Goal: Communication & Community: Answer question/provide support

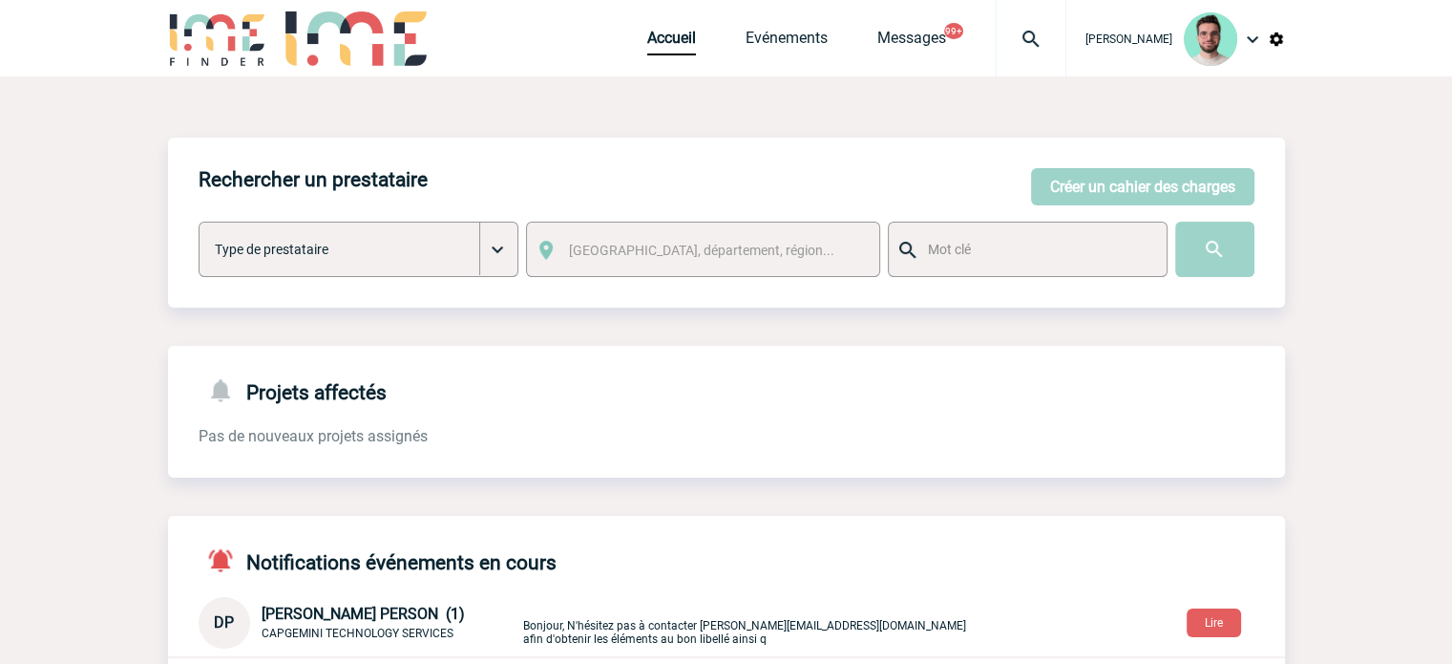
click at [1025, 73] on div at bounding box center [1031, 38] width 71 height 76
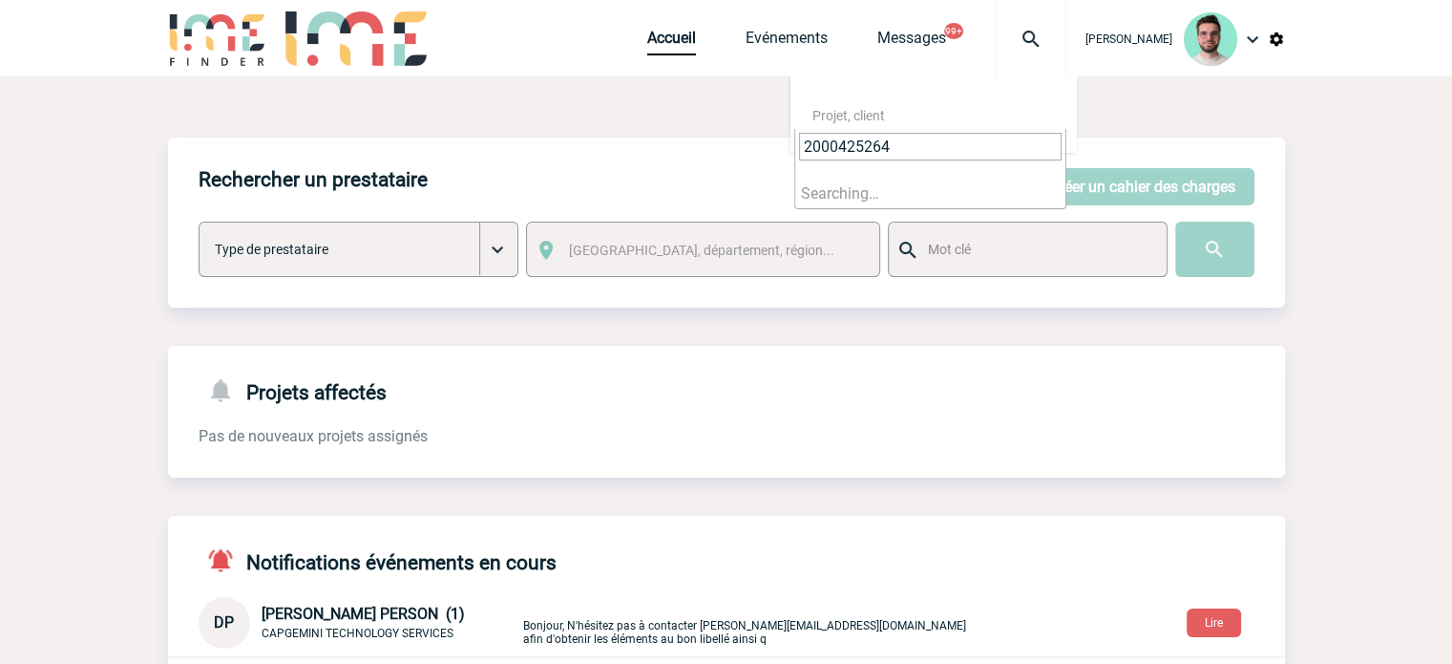
type input "2000425264"
select select "24765"
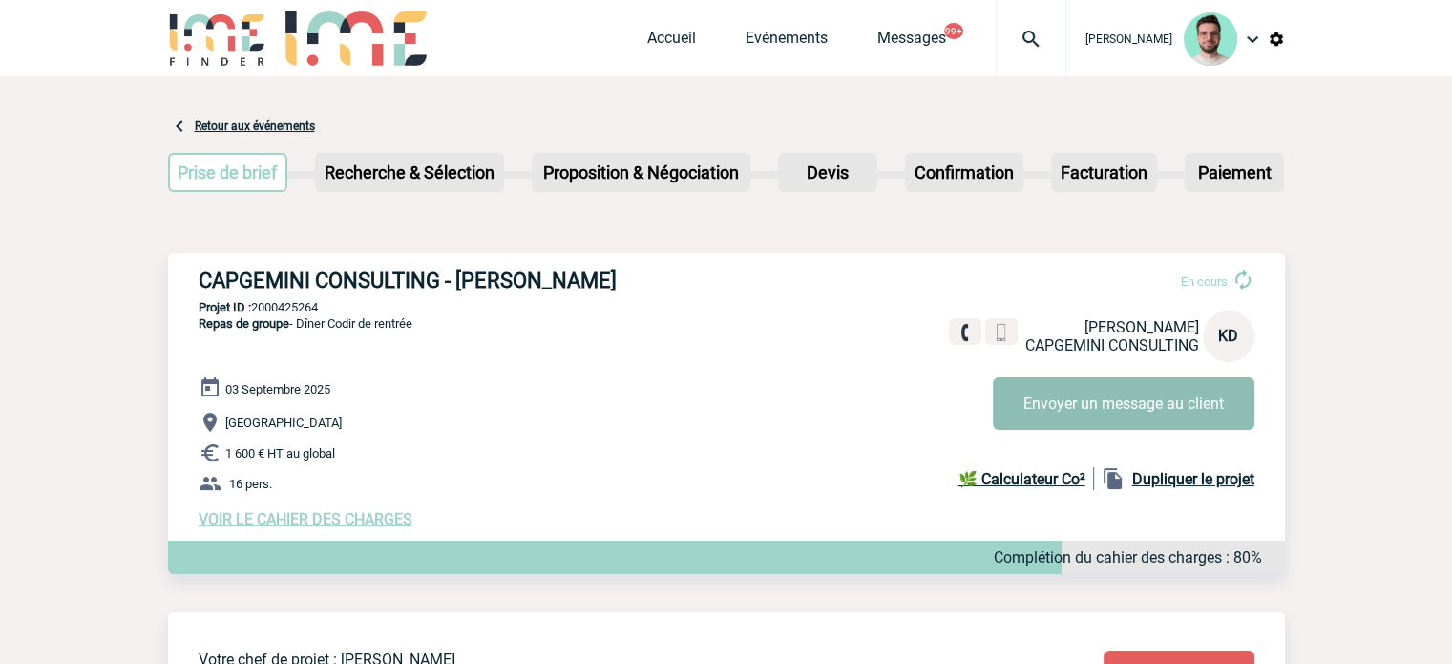
click at [1066, 404] on button "Envoyer un message au client" at bounding box center [1124, 403] width 262 height 53
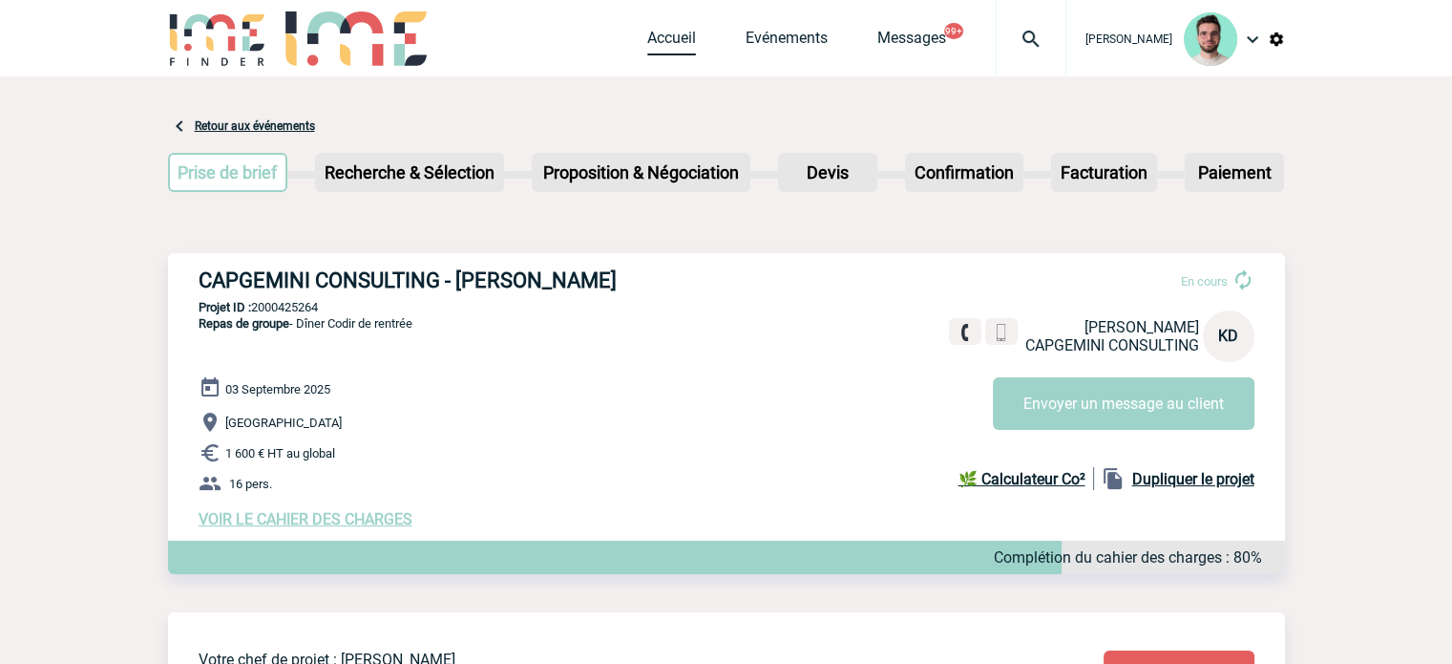
click at [658, 35] on link "Accueil" at bounding box center [671, 42] width 49 height 27
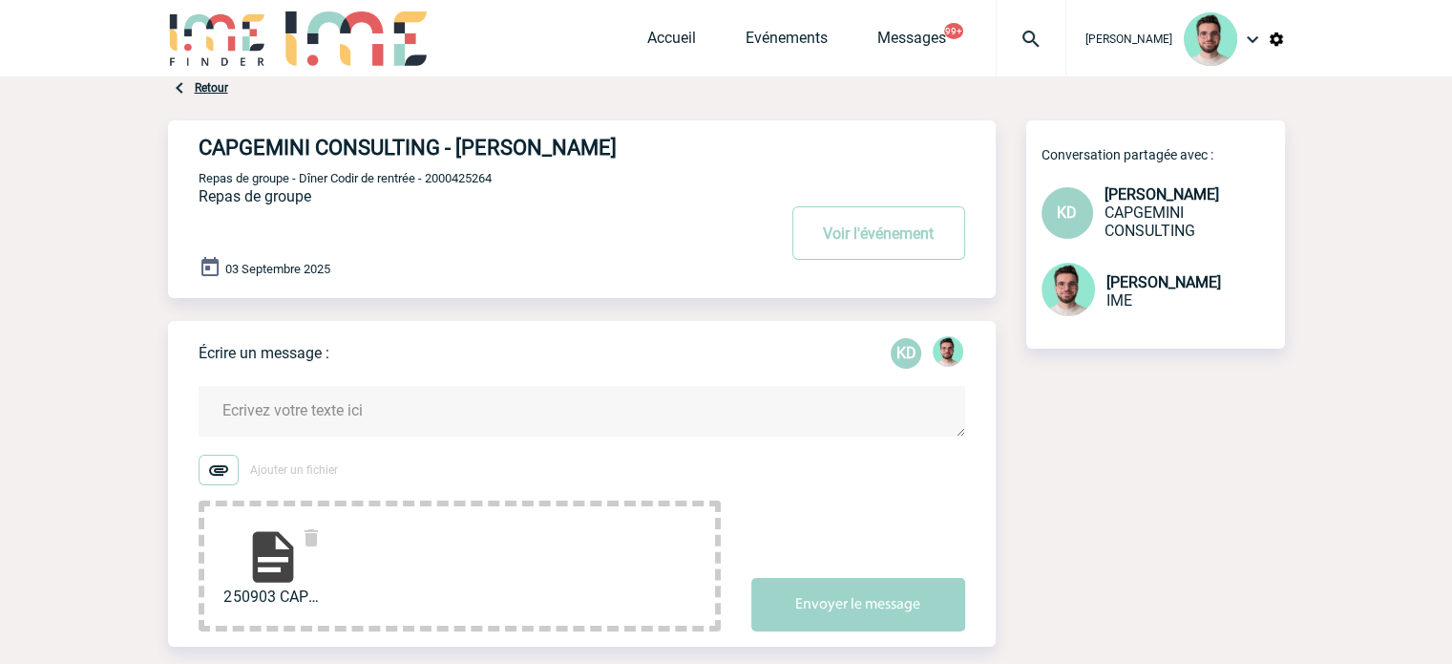
click at [390, 403] on textarea at bounding box center [582, 411] width 767 height 51
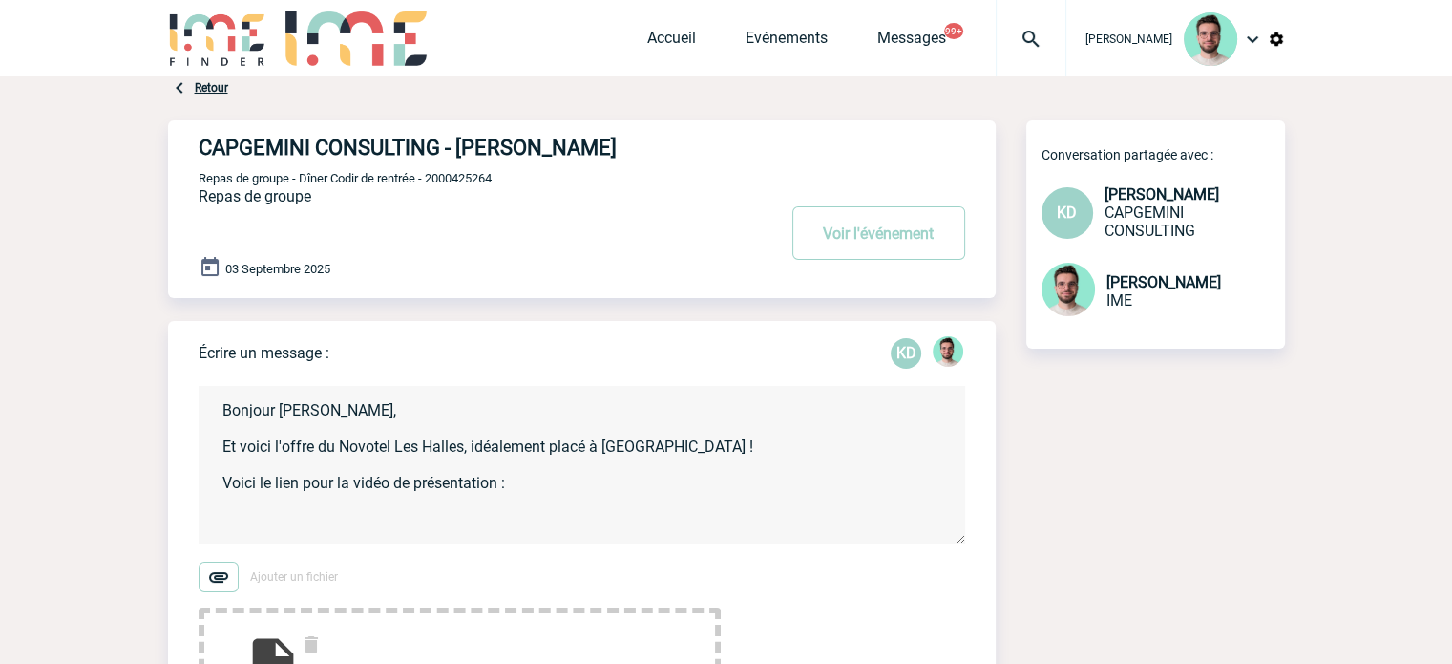
paste textarea "https://www.novotelparisleshalles.com/fr/atelier-h-evenements"
paste textarea "https://www.flickr.com/photos/154853384@N06/albums"
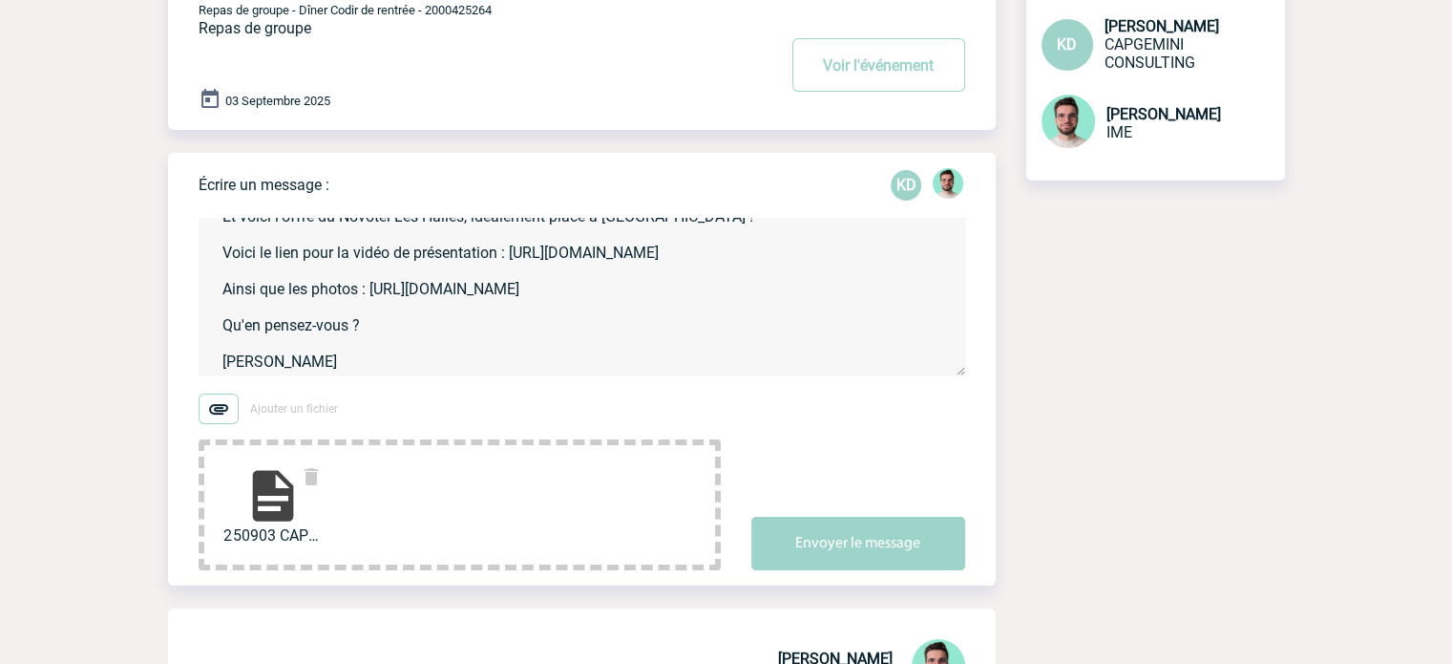
scroll to position [286, 0]
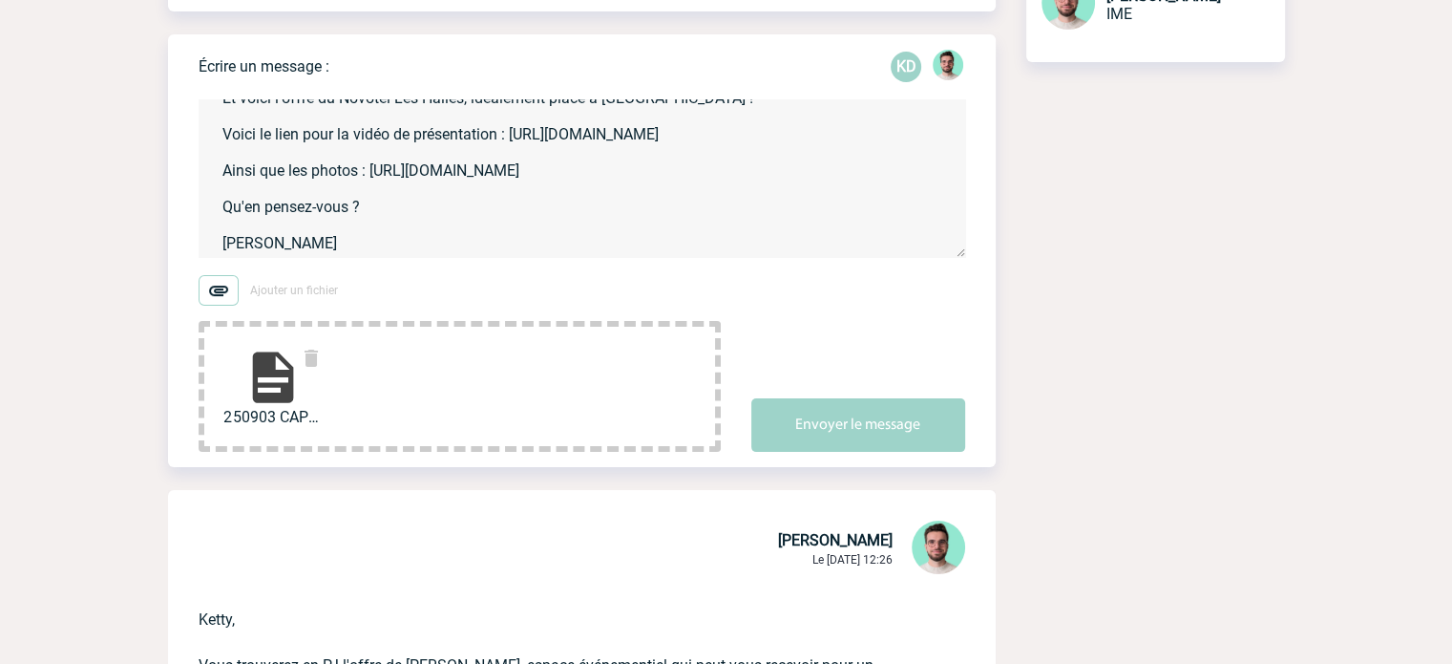
type textarea "Bonjour Ketty, Et voici l'offre du Novotel Les Halles, idéalement placé à Châte…"
click at [870, 421] on button "Envoyer le message" at bounding box center [858, 424] width 214 height 53
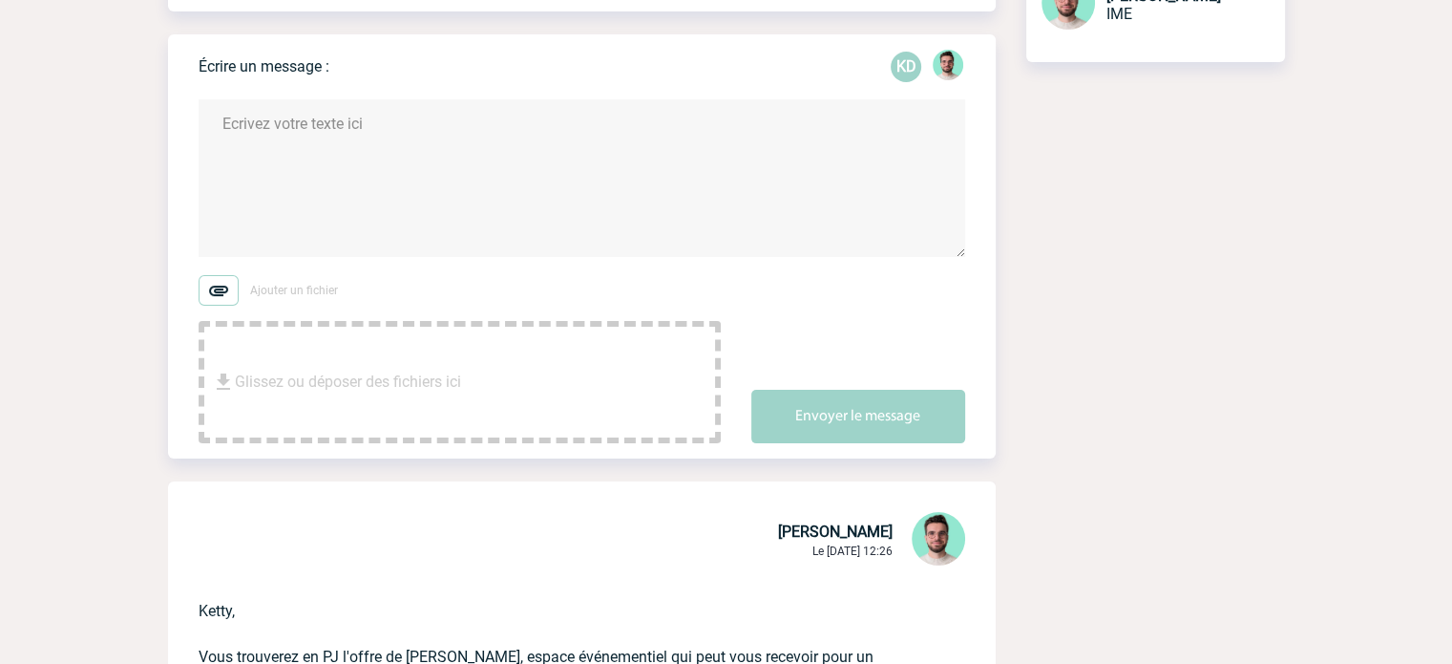
scroll to position [0, 0]
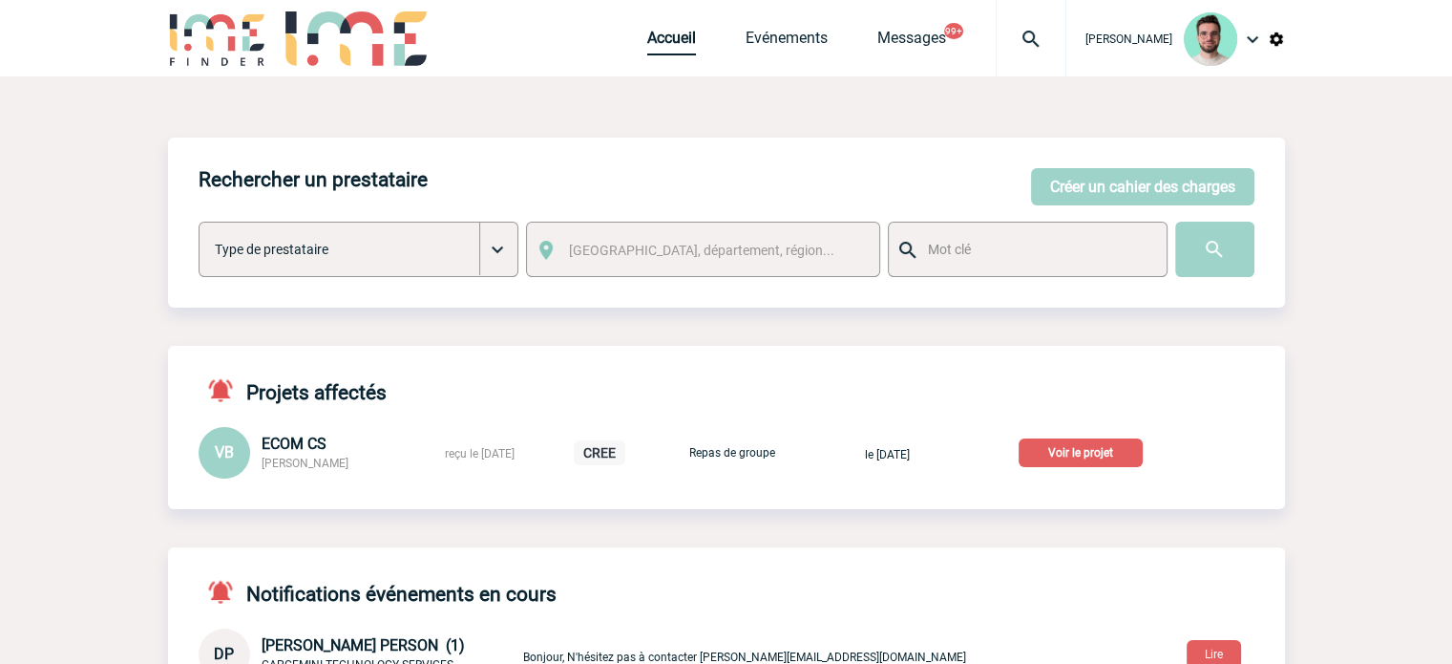
click at [661, 42] on link "Accueil" at bounding box center [671, 42] width 49 height 27
click at [664, 47] on link "Accueil" at bounding box center [671, 42] width 49 height 27
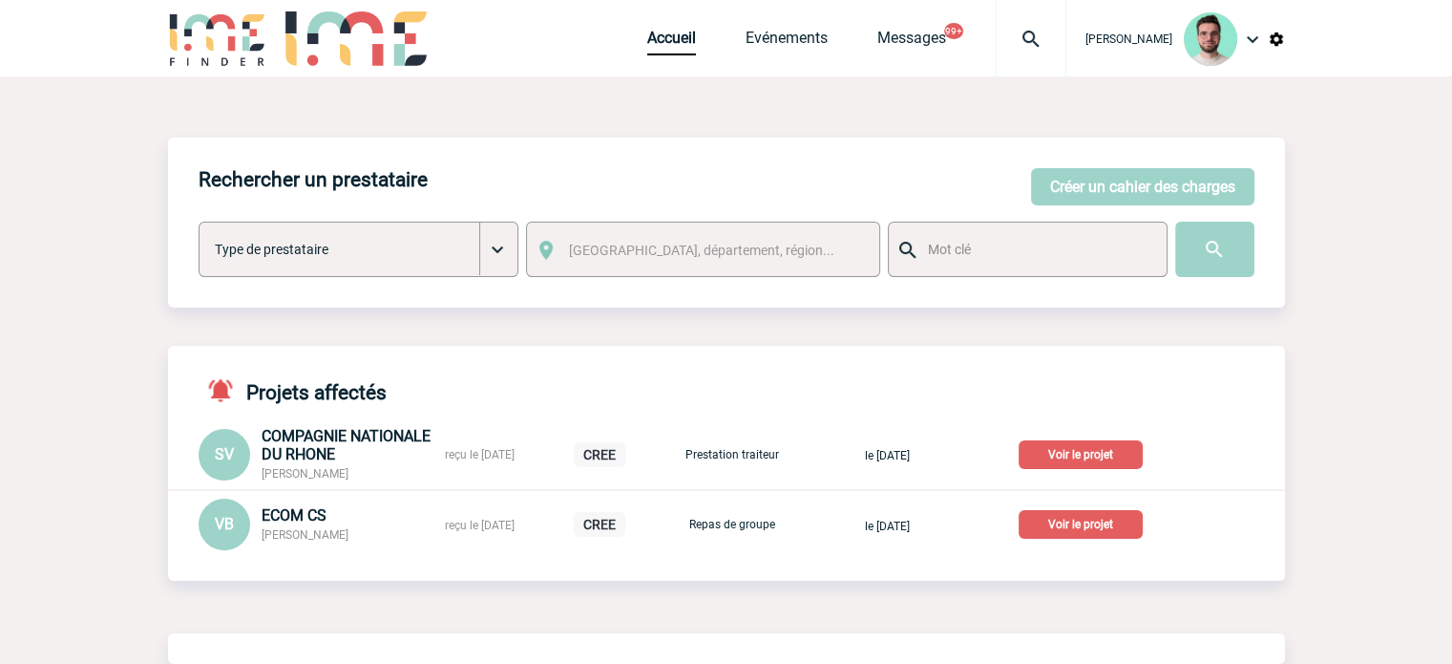
click at [1110, 525] on p "Voir le projet" at bounding box center [1081, 524] width 124 height 29
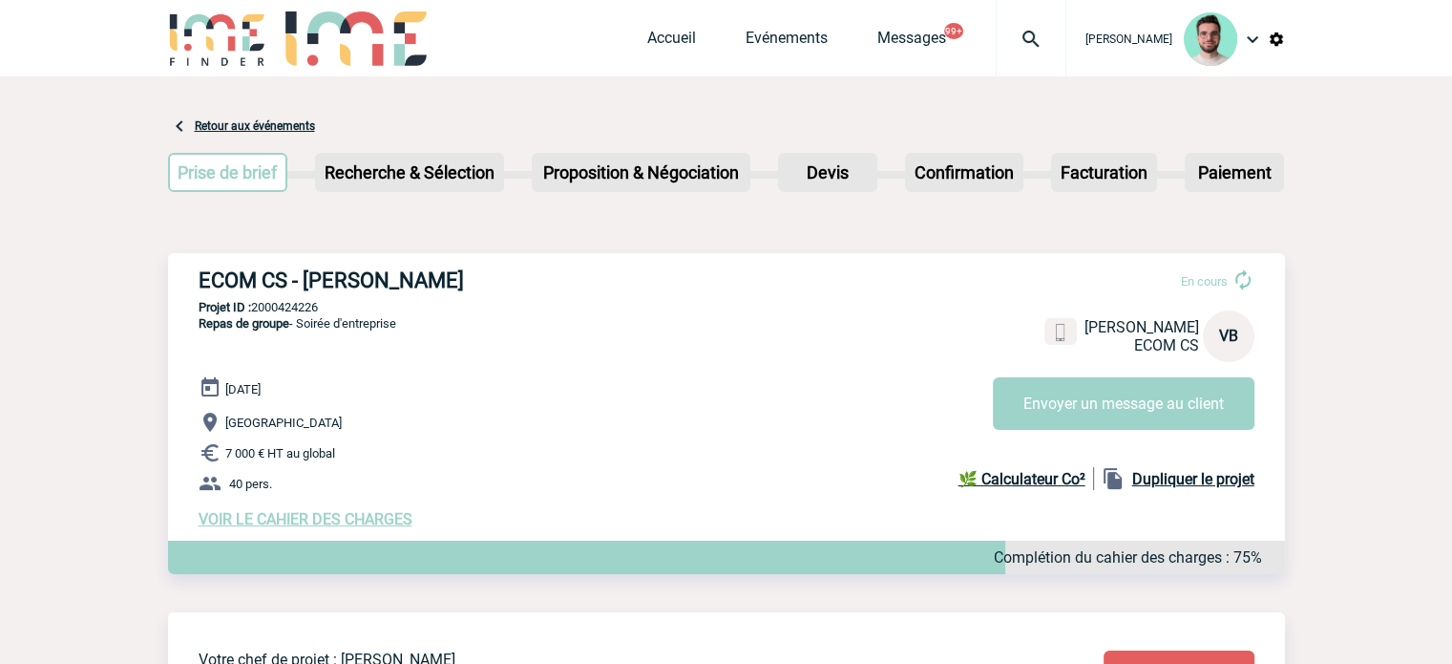
click at [656, 21] on div "Accueil Evénements Messages 99+ Projet, client Projet, client" at bounding box center [856, 38] width 419 height 76
click at [653, 34] on link "Accueil" at bounding box center [671, 42] width 49 height 27
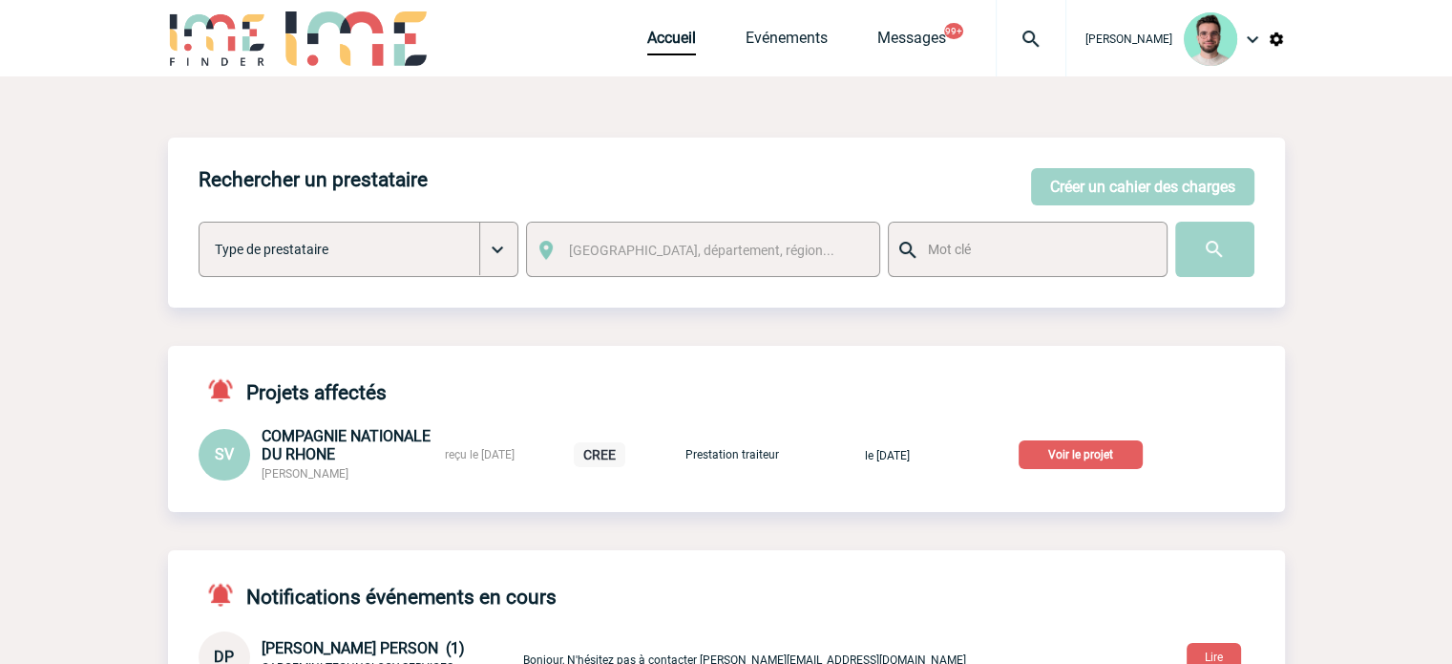
click at [1119, 447] on p "Voir le projet" at bounding box center [1081, 454] width 124 height 29
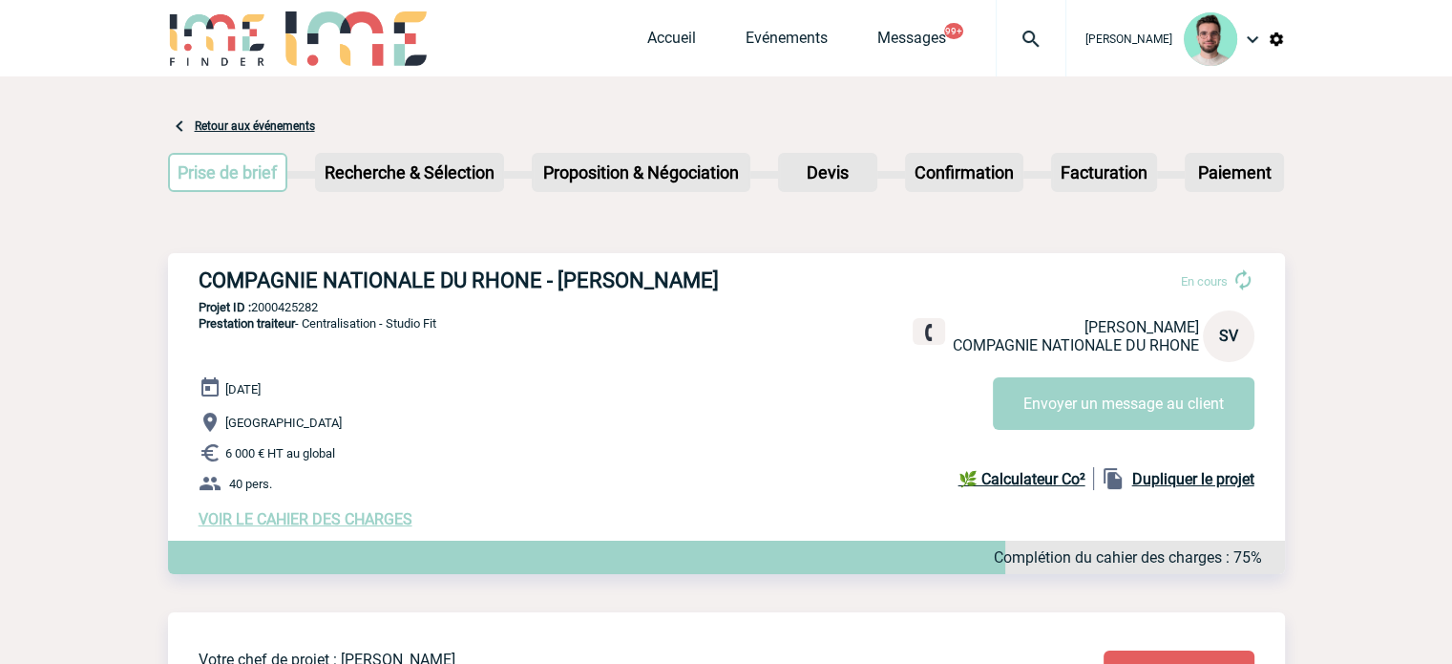
click at [662, 276] on h3 "COMPAGNIE NATIONALE DU RHONE - [PERSON_NAME]" at bounding box center [485, 280] width 573 height 24
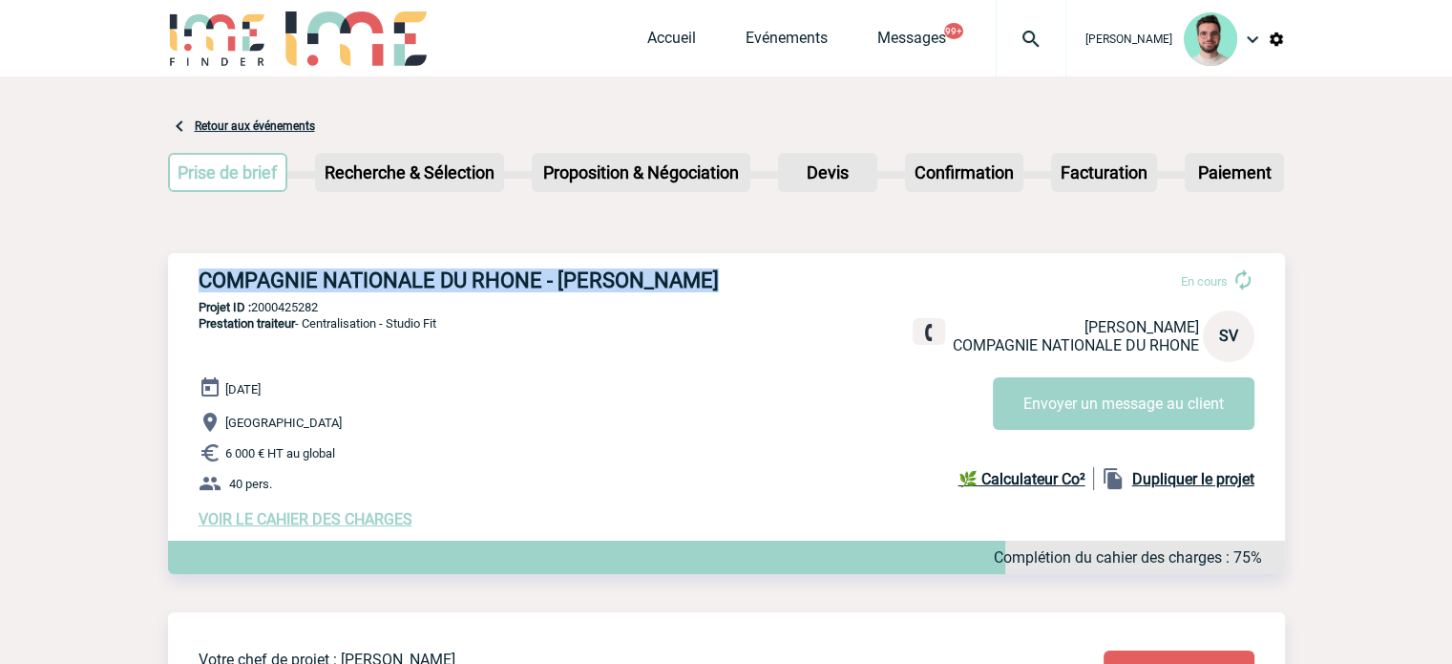
click at [662, 276] on h3 "COMPAGNIE NATIONALE DU RHONE - [PERSON_NAME]" at bounding box center [485, 280] width 573 height 24
copy div "COMPAGNIE NATIONALE DU RHONE - [PERSON_NAME]"
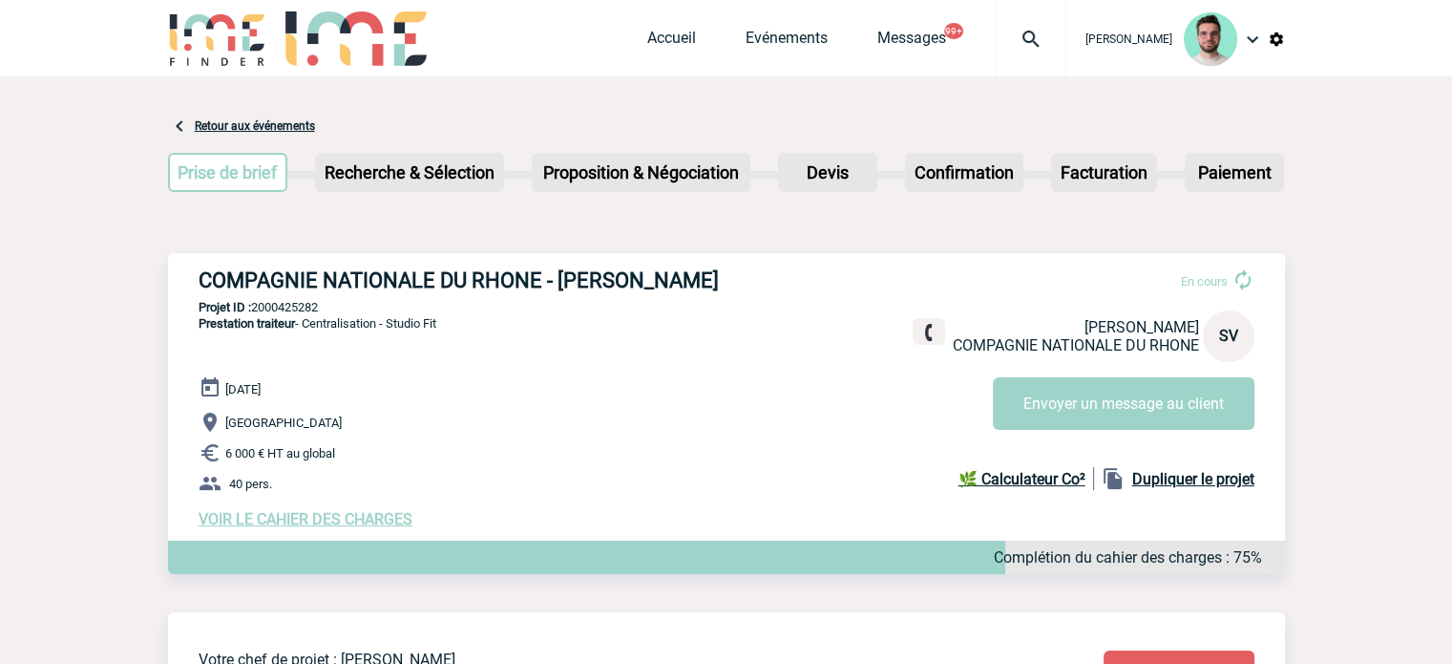
click at [279, 308] on p "Projet ID : 2000425282" at bounding box center [726, 307] width 1117 height 14
copy p "2000425282"
click at [717, 277] on h3 "COMPAGNIE NATIONALE DU RHONE - [PERSON_NAME]" at bounding box center [485, 280] width 573 height 24
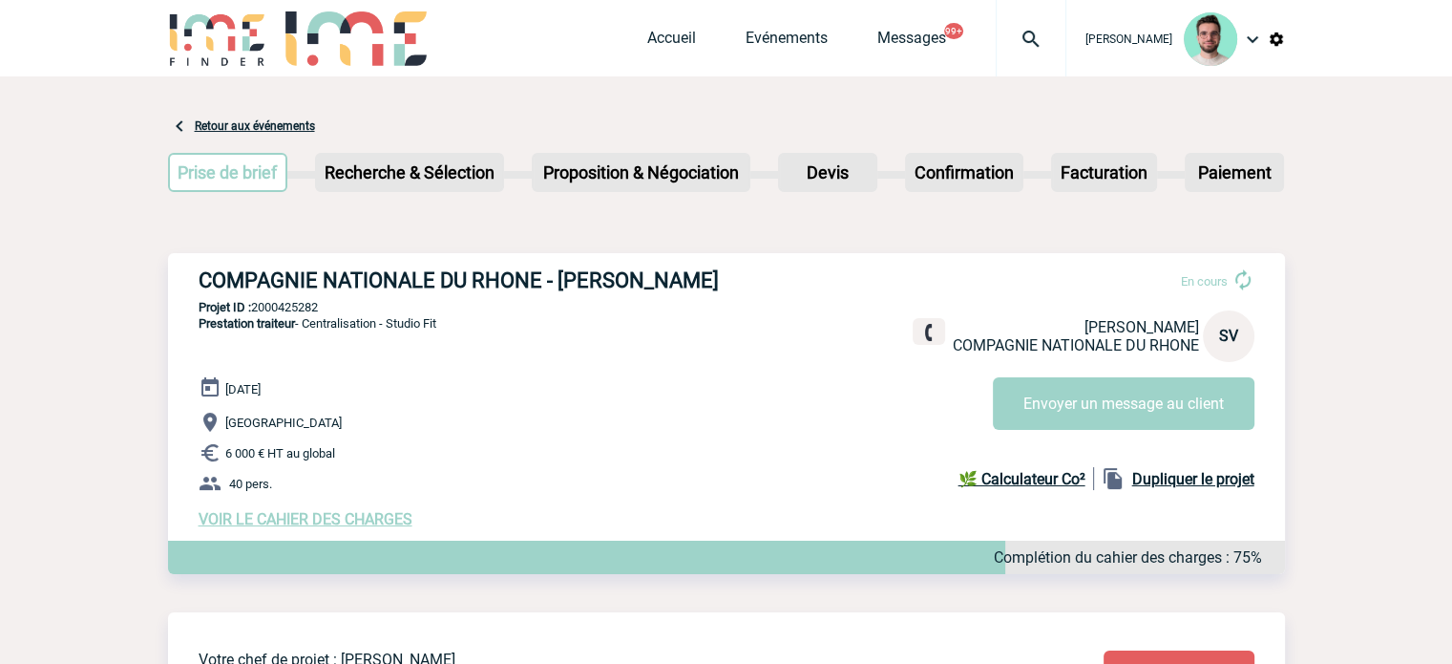
copy h3 "VASSEAUX"
click at [729, 384] on div "[DATE] [GEOGRAPHIC_DATA] 6 000 € HT au global 40 pers. VOIR LE CAHIER DES CHARG…" at bounding box center [742, 452] width 1087 height 152
click at [309, 307] on p "Projet ID : 2000425282" at bounding box center [726, 307] width 1117 height 14
copy p "2000425282"
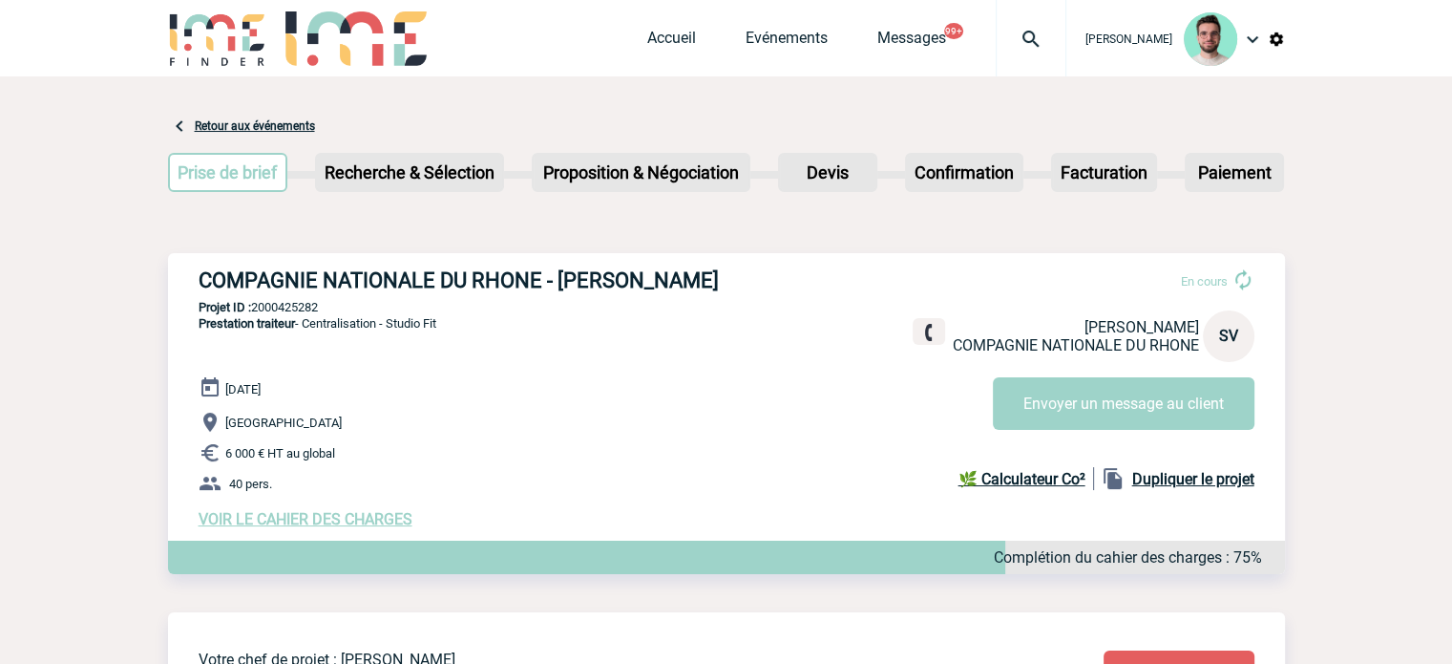
copy p "2000425282"
click at [660, 204] on div "Prise de brief Etape suivante Recherche & Sélection Etape suivante Devis" at bounding box center [726, 175] width 1117 height 77
